Goal: Find specific page/section: Find specific page/section

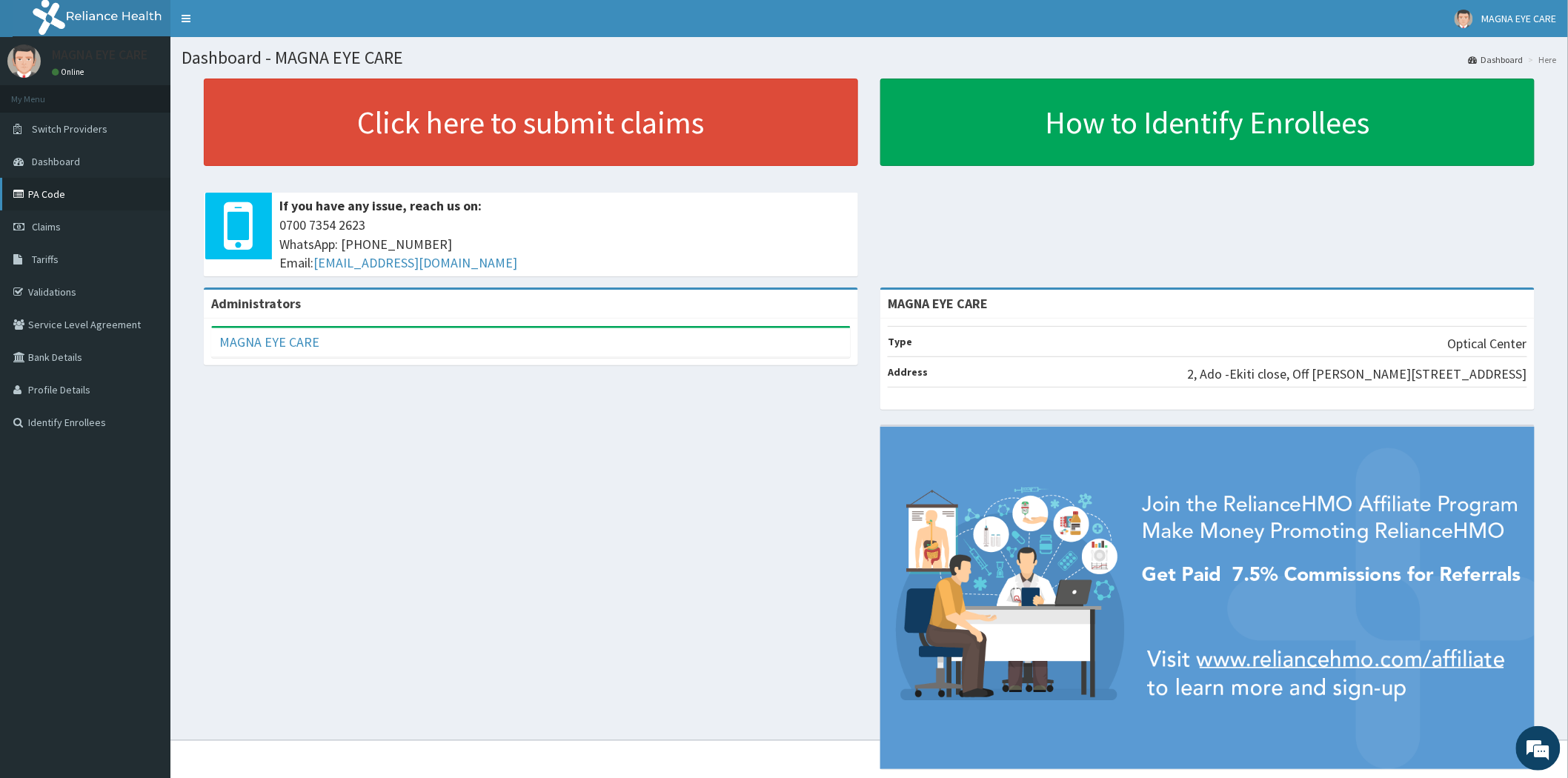
click at [63, 193] on link "PA Code" at bounding box center [85, 194] width 170 height 33
click at [28, 196] on link "PA Code" at bounding box center [85, 194] width 170 height 33
